Goal: Information Seeking & Learning: Learn about a topic

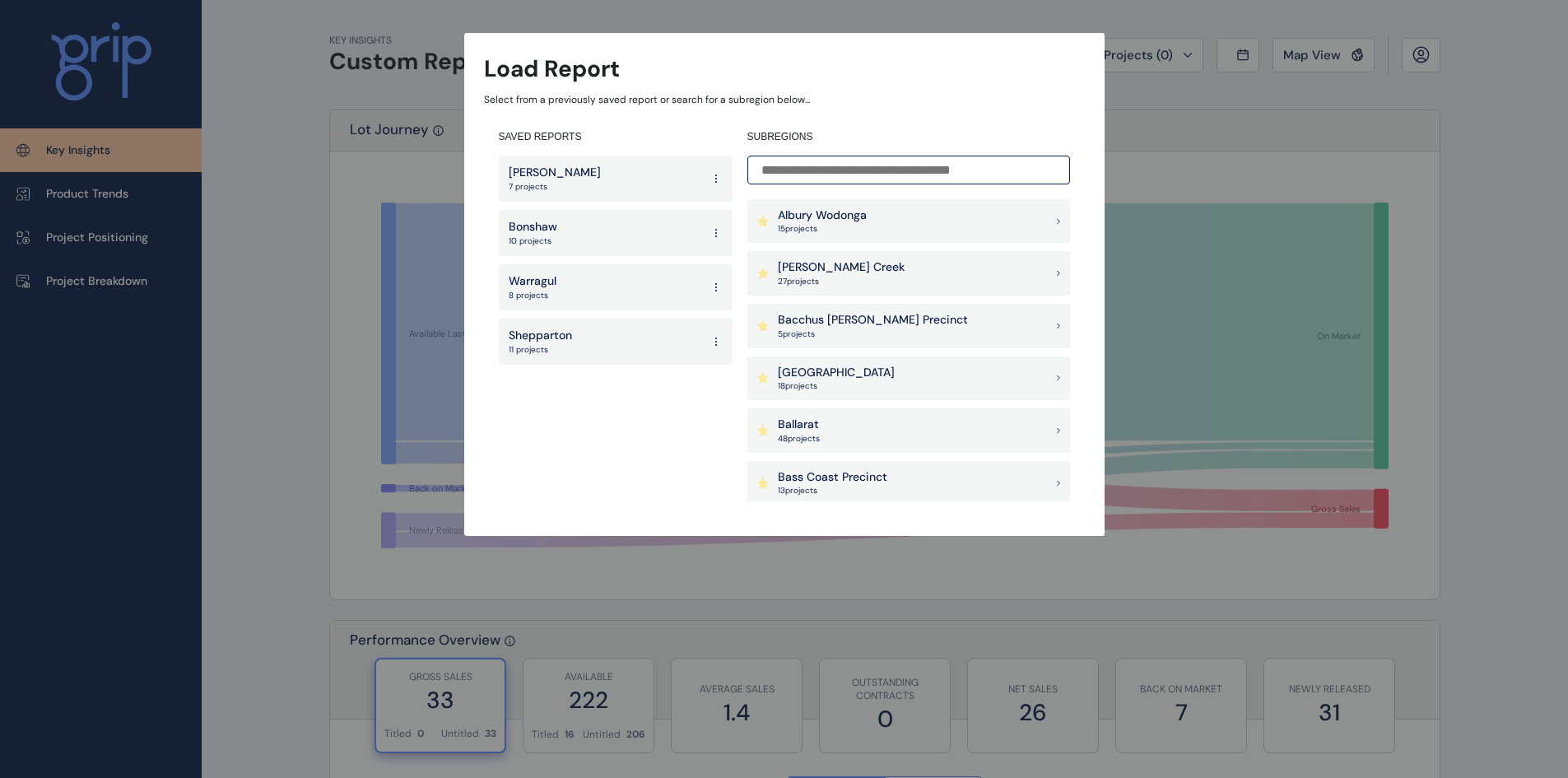
click at [826, 276] on div "[PERSON_NAME] Creek 27 project s" at bounding box center [841, 273] width 127 height 28
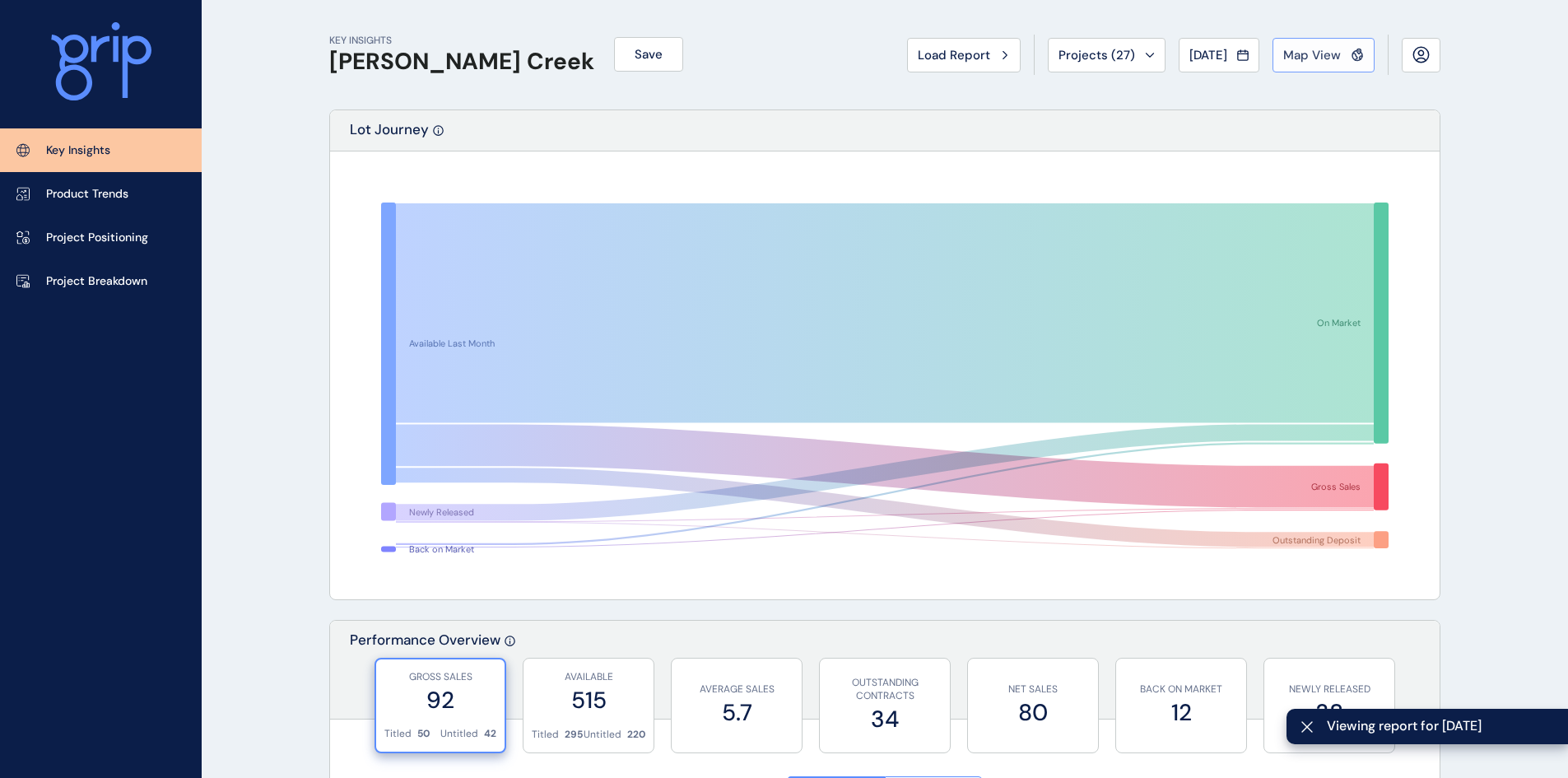
click at [1321, 52] on span "Map View" at bounding box center [1311, 55] width 57 height 16
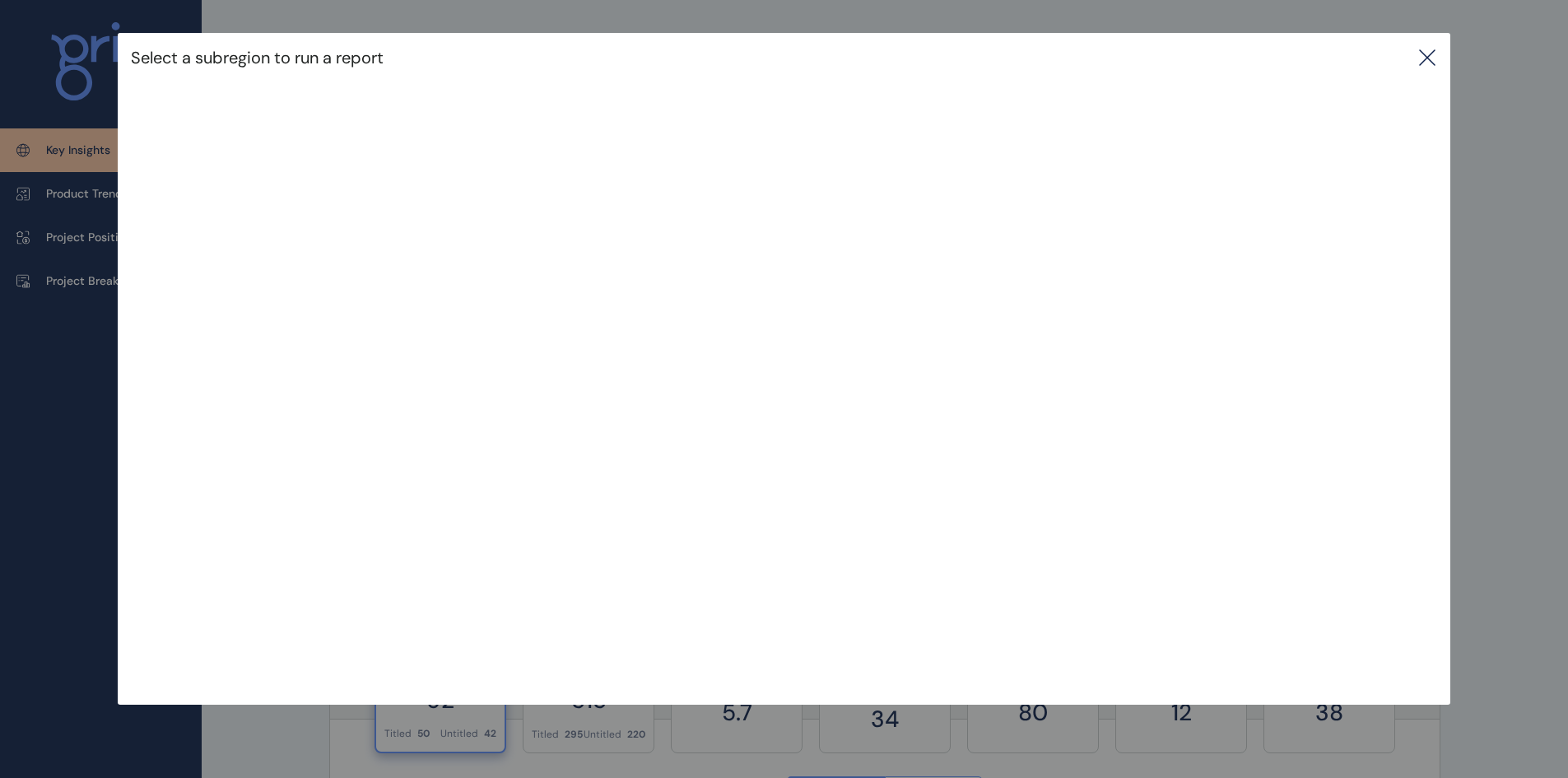
click at [1437, 57] on icon at bounding box center [1427, 57] width 20 height 20
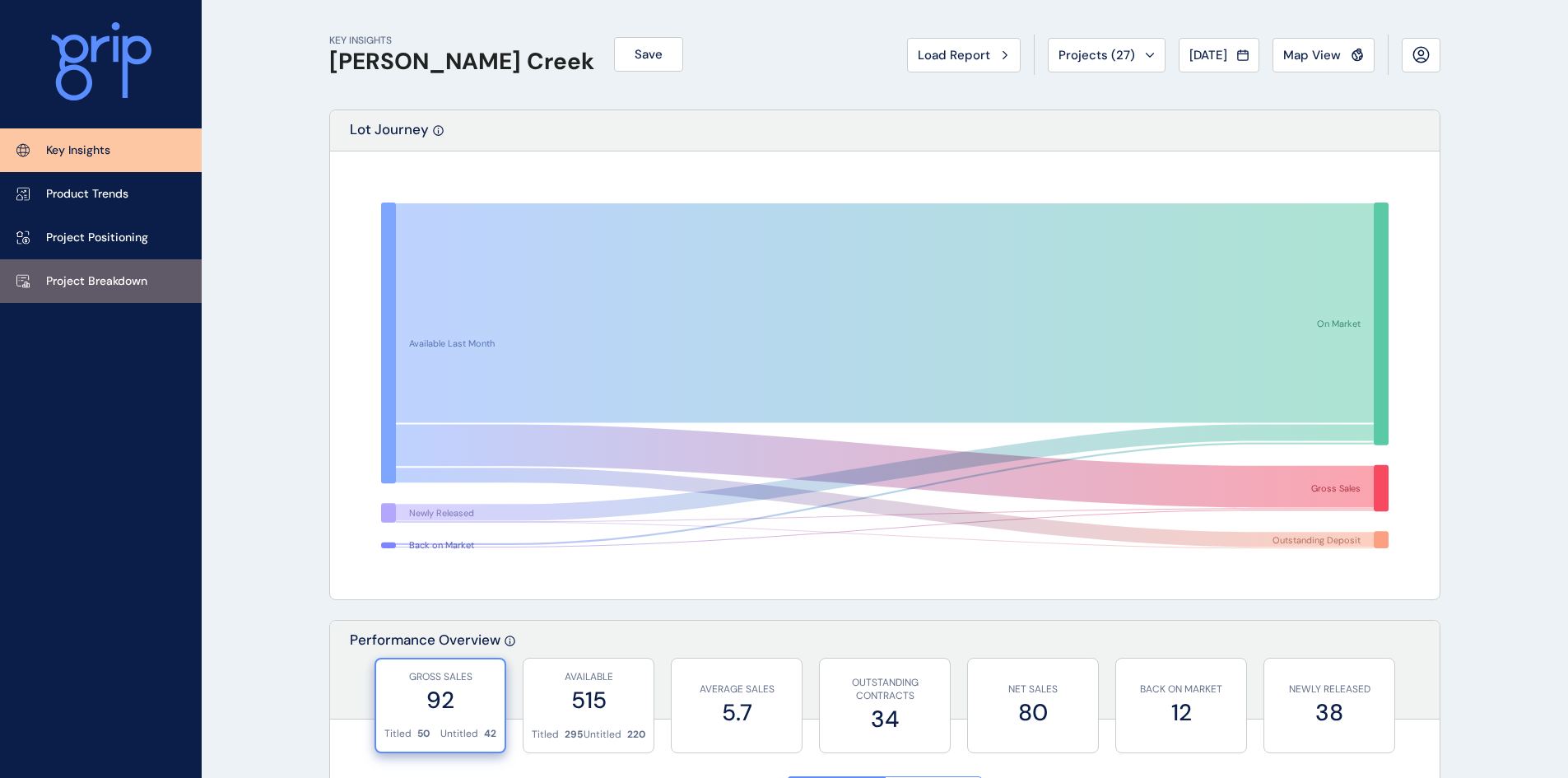
click at [76, 284] on p "Project Breakdown" at bounding box center [97, 281] width 101 height 16
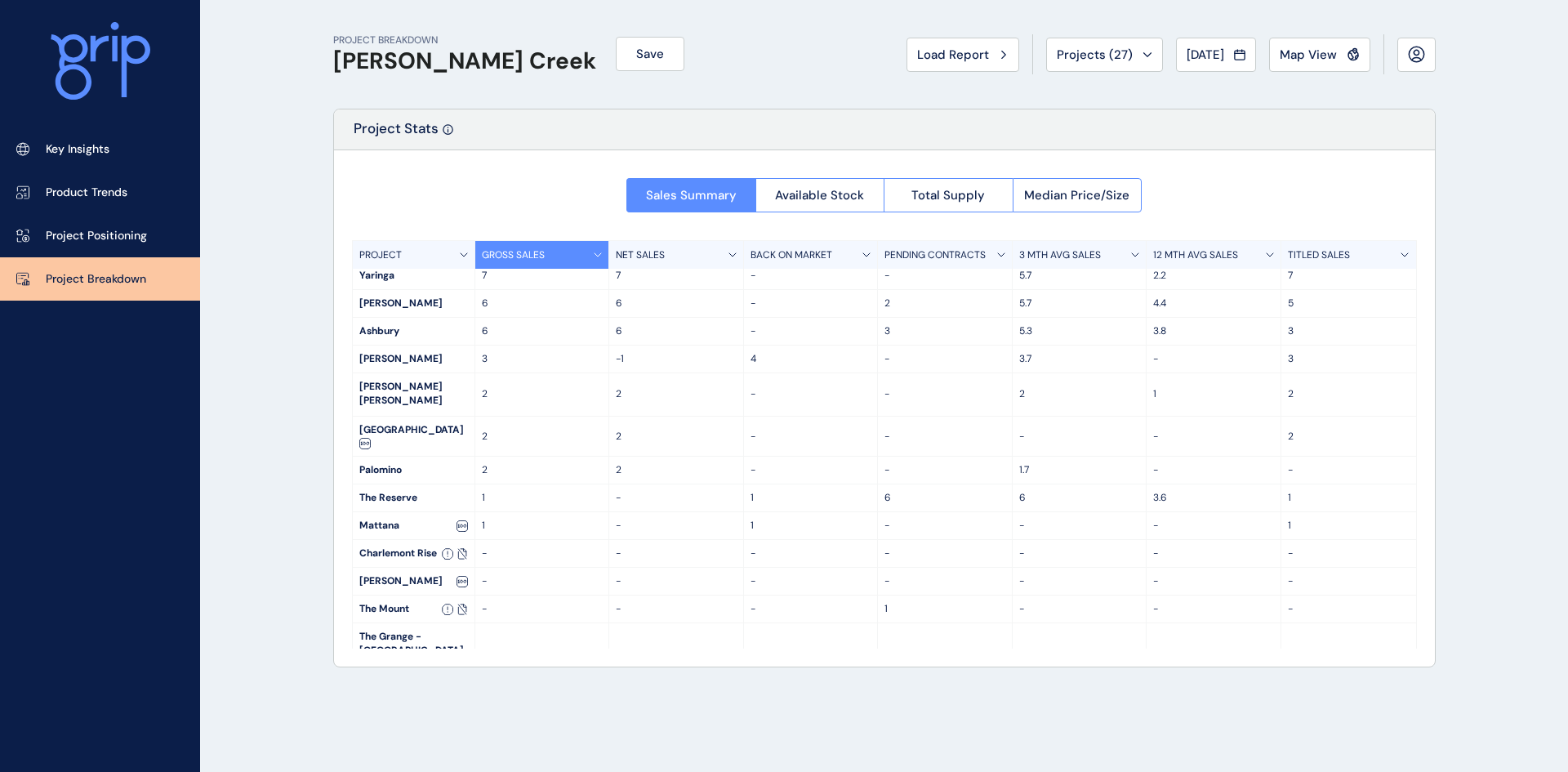
scroll to position [175, 0]
click at [954, 195] on span "Total Supply" at bounding box center [948, 195] width 73 height 16
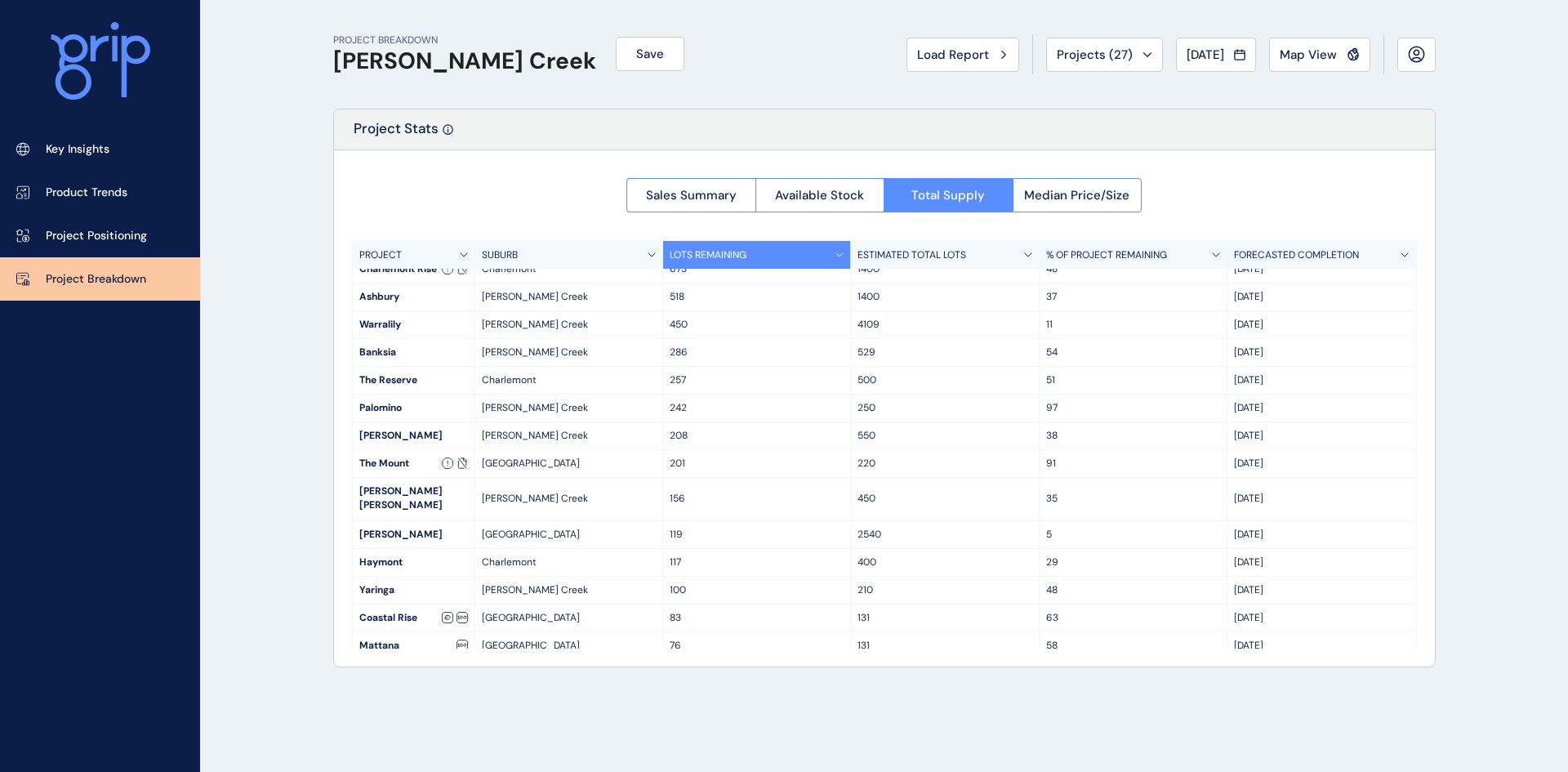
scroll to position [11, 0]
click at [1118, 54] on div "Projects ( 27 )" at bounding box center [1104, 54] width 95 height 16
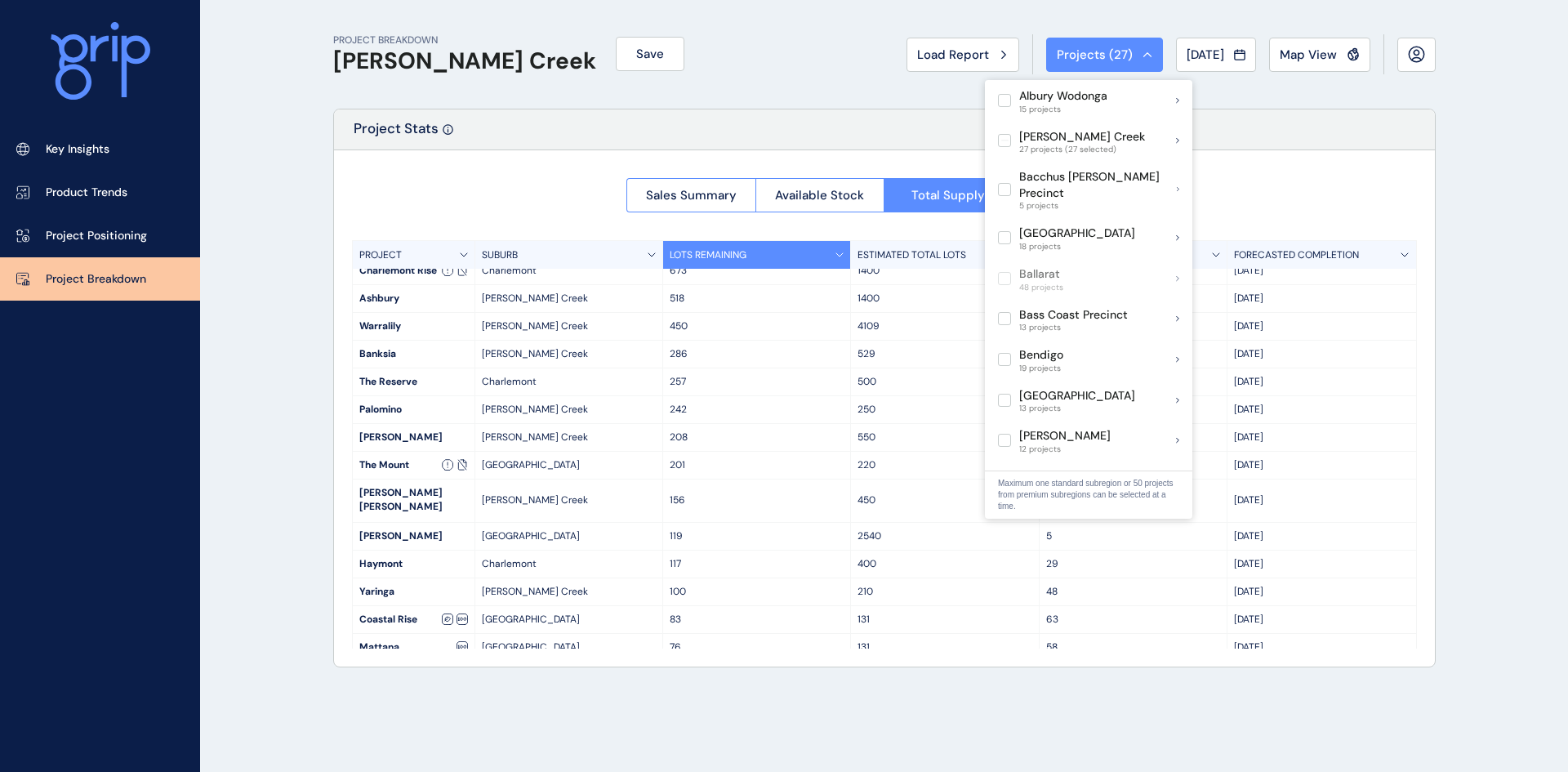
click at [1272, 91] on div "PROJECT BREAKDOWN [PERSON_NAME] Creek Save Load Report Projects ( 27 ) [DATE] 2…" at bounding box center [884, 54] width 1102 height 109
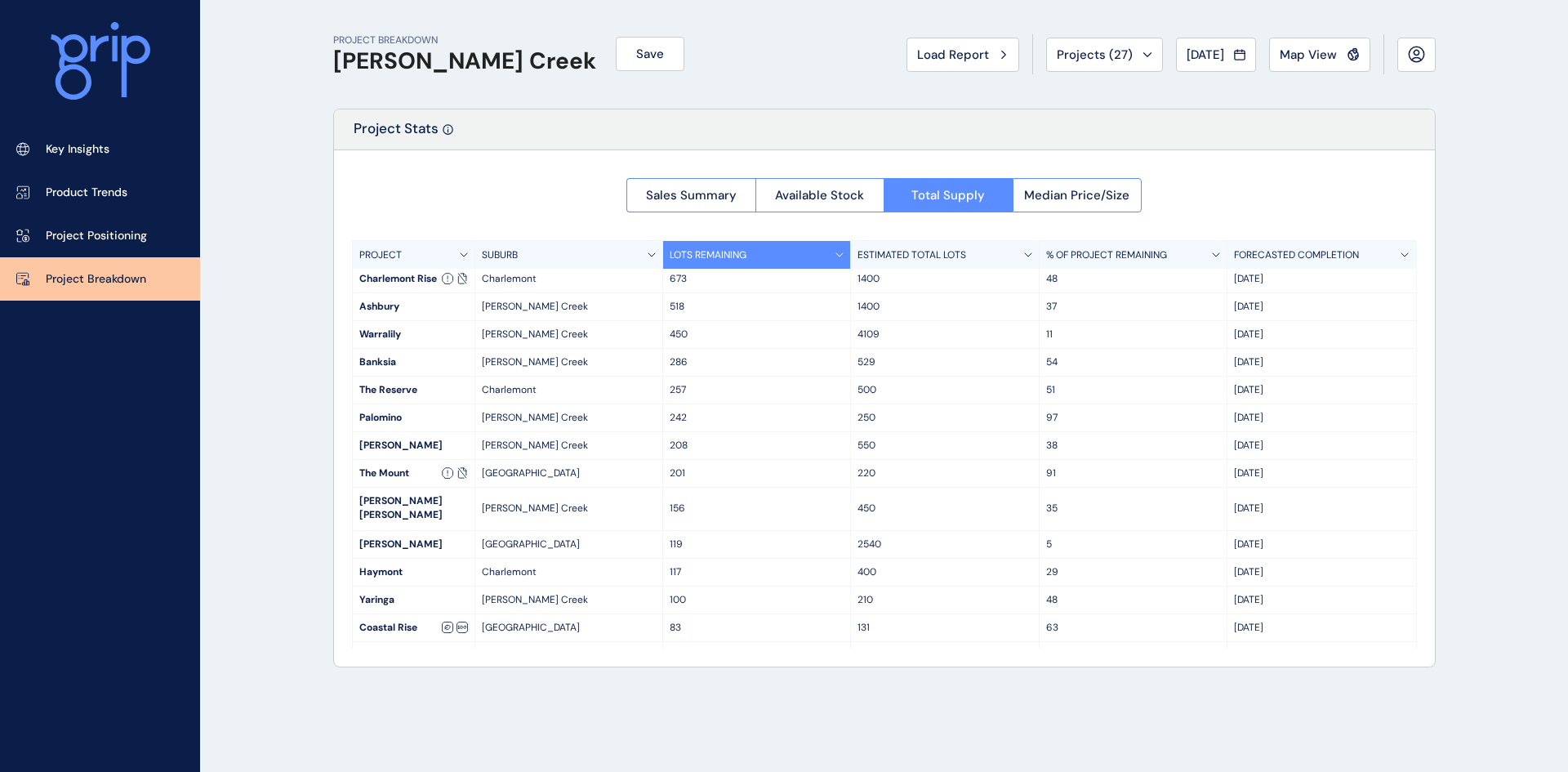
scroll to position [0, 0]
click at [453, 396] on div "The Reserve" at bounding box center [413, 394] width 122 height 27
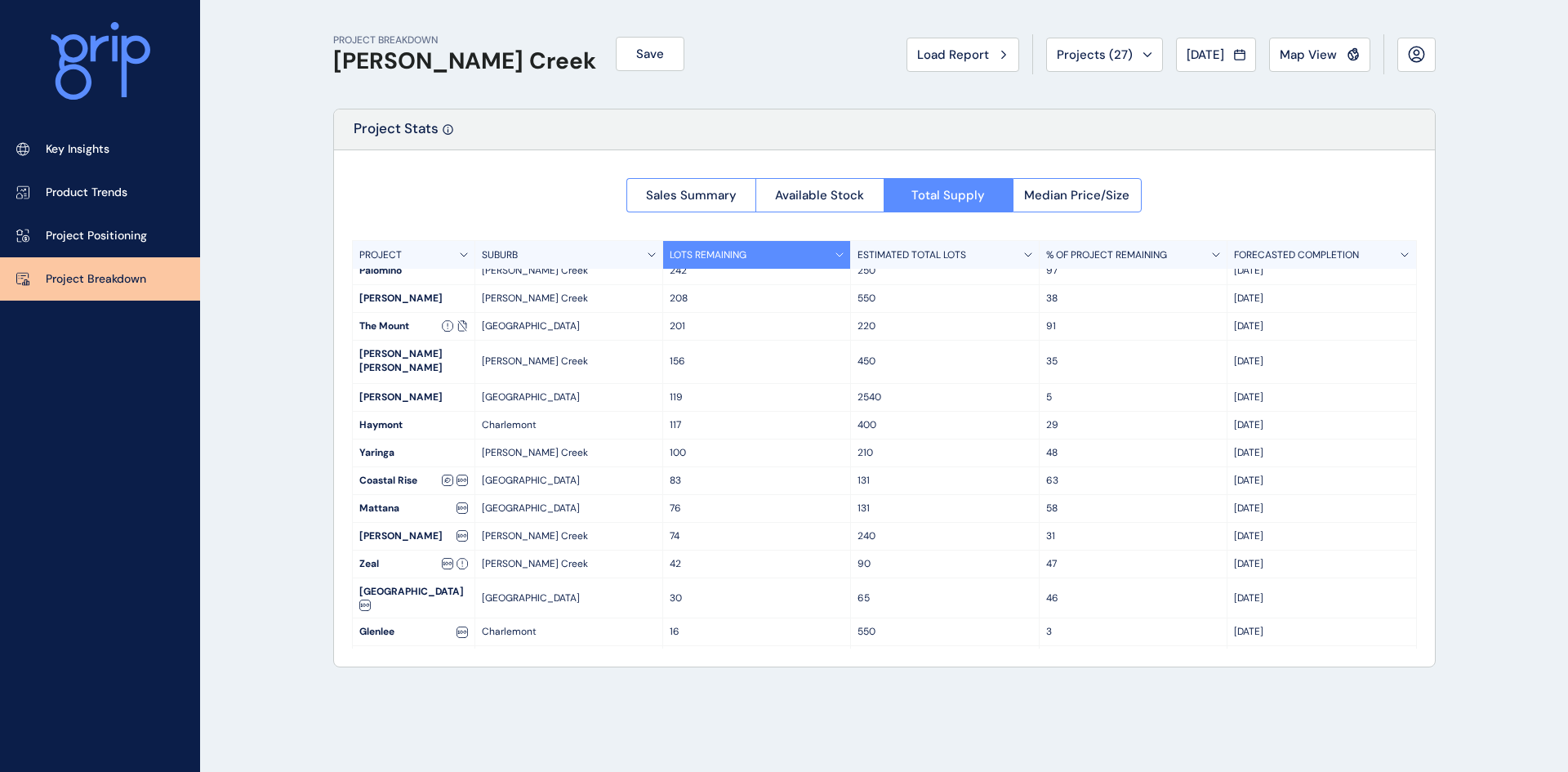
scroll to position [175, 0]
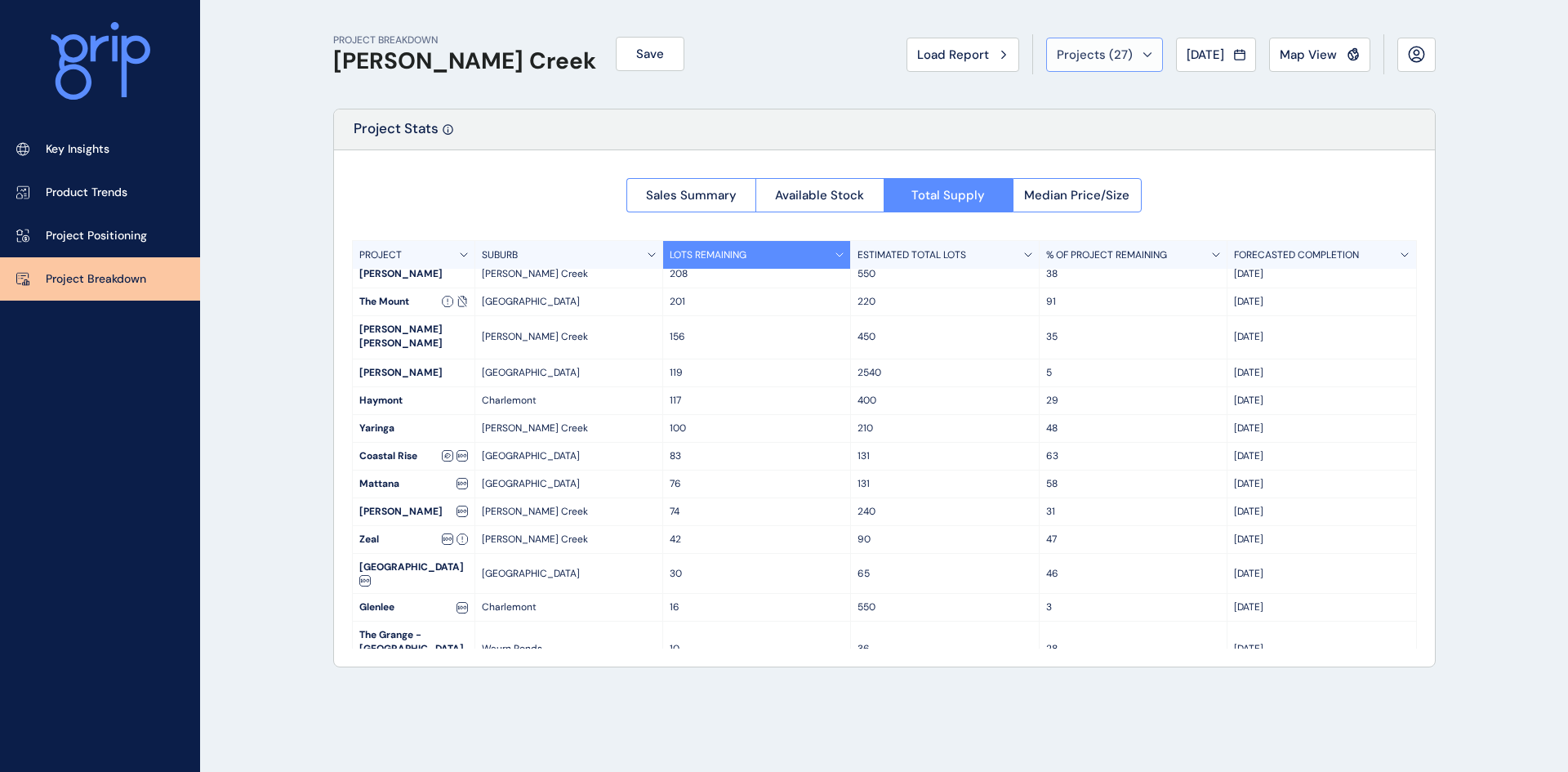
click at [1142, 55] on icon at bounding box center [1147, 55] width 10 height 5
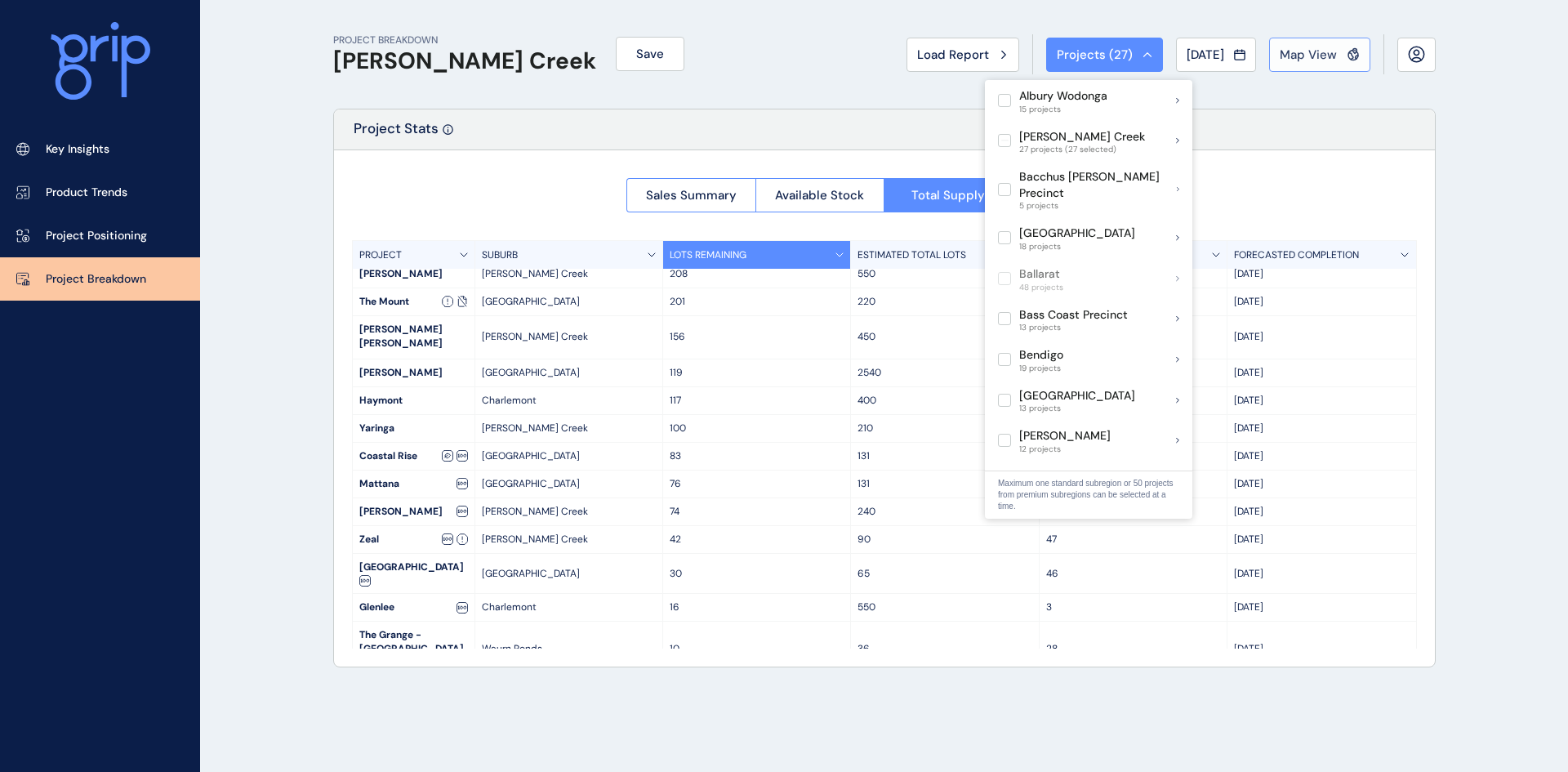
click at [1364, 59] on button "Map View" at bounding box center [1319, 54] width 101 height 34
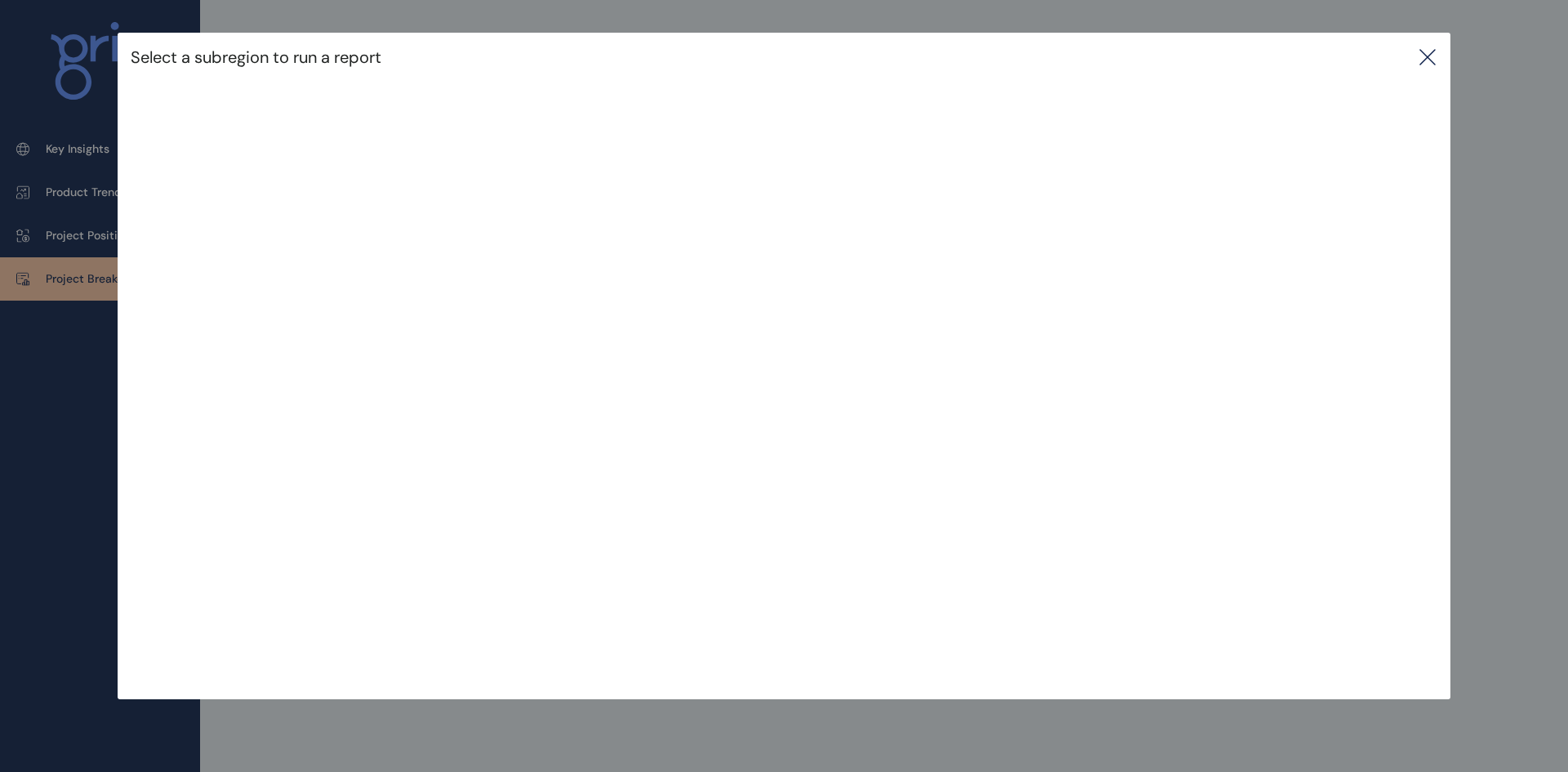
click at [1430, 59] on icon at bounding box center [1427, 57] width 14 height 14
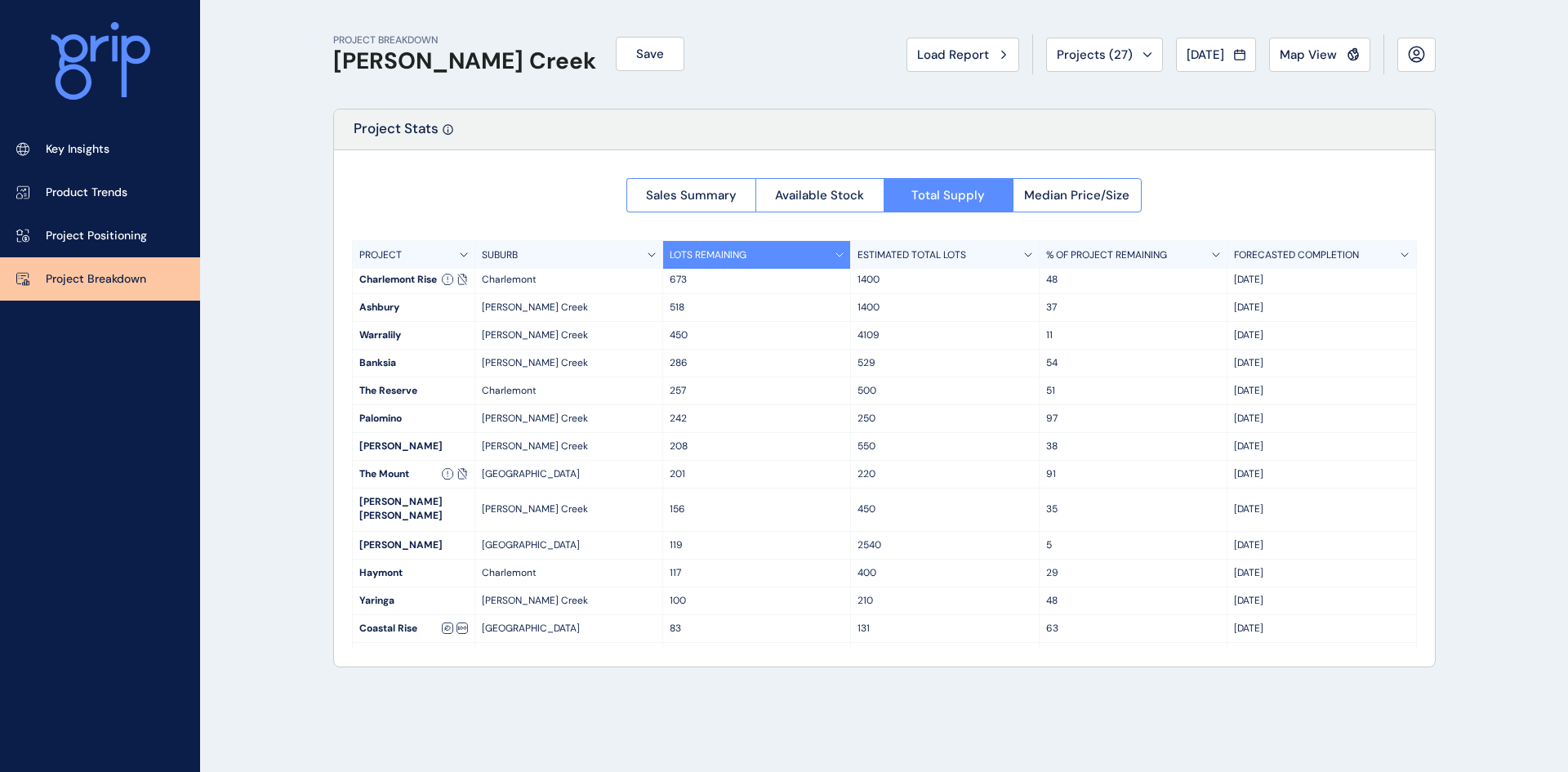
scroll to position [0, 0]
click at [652, 425] on p "[PERSON_NAME] Creek" at bounding box center [569, 421] width 174 height 14
